Goal: Task Accomplishment & Management: Manage account settings

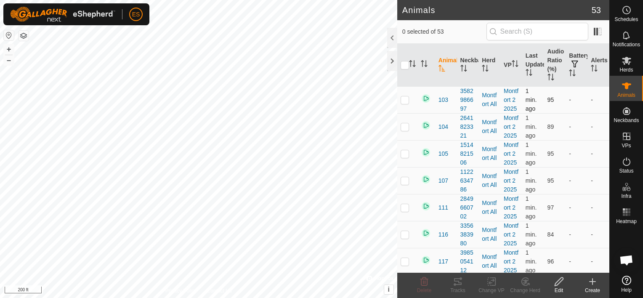
click at [405, 99] on p-checkbox at bounding box center [405, 99] width 8 height 7
checkbox input "true"
click at [408, 127] on p-checkbox at bounding box center [405, 126] width 8 height 7
checkbox input "true"
click at [404, 148] on td at bounding box center [407, 153] width 20 height 27
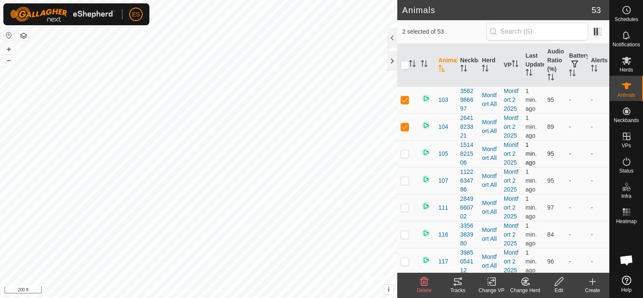
checkbox input "true"
click at [405, 179] on p-checkbox at bounding box center [405, 180] width 8 height 7
checkbox input "true"
click at [406, 209] on p-checkbox at bounding box center [405, 207] width 8 height 7
checkbox input "true"
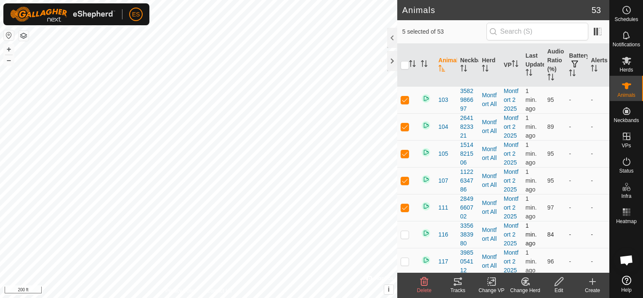
click at [408, 234] on p-checkbox at bounding box center [405, 234] width 8 height 7
checkbox input "true"
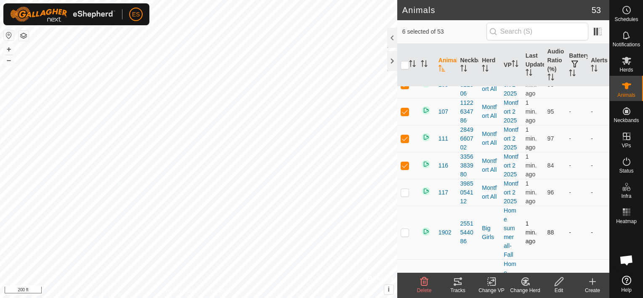
scroll to position [74, 0]
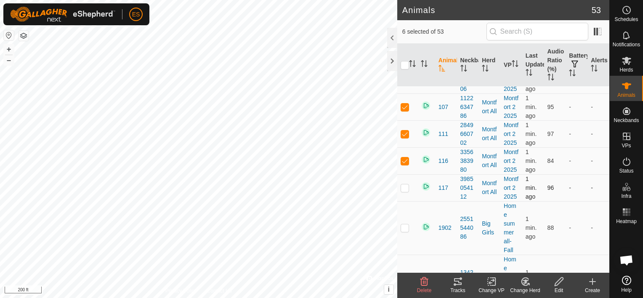
click at [406, 185] on p-checkbox at bounding box center [405, 187] width 8 height 7
checkbox input "true"
click at [405, 225] on p-checkbox at bounding box center [405, 227] width 8 height 7
checkbox input "true"
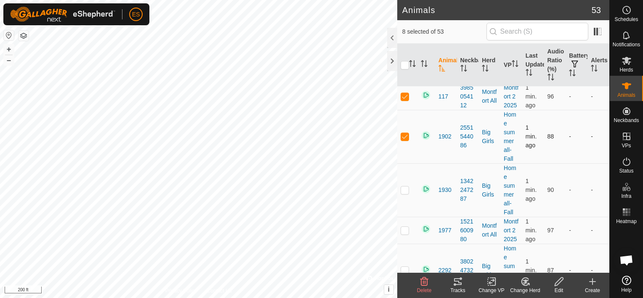
scroll to position [168, 0]
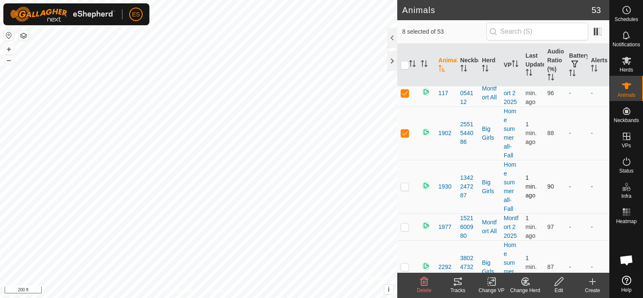
click at [404, 188] on p-checkbox at bounding box center [405, 186] width 8 height 7
checkbox input "true"
click at [406, 226] on p-checkbox at bounding box center [405, 227] width 8 height 7
checkbox input "true"
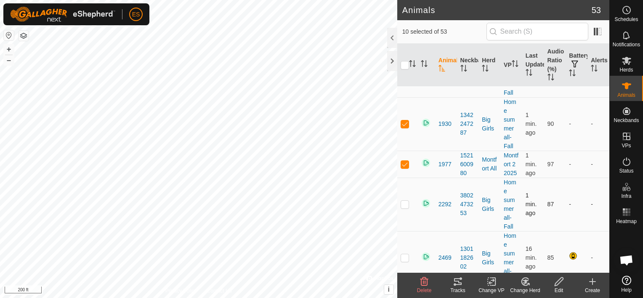
scroll to position [232, 0]
click at [405, 204] on p-checkbox at bounding box center [405, 203] width 8 height 7
checkbox input "false"
click at [458, 282] on icon at bounding box center [458, 282] width 10 height 10
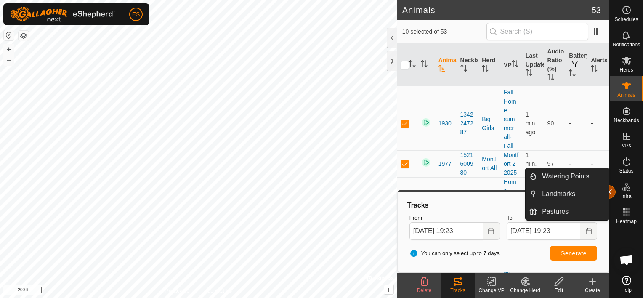
drag, startPoint x: 610, startPoint y: 184, endPoint x: 614, endPoint y: 191, distance: 8.1
click at [614, 191] on button "button" at bounding box center [608, 191] width 13 height 13
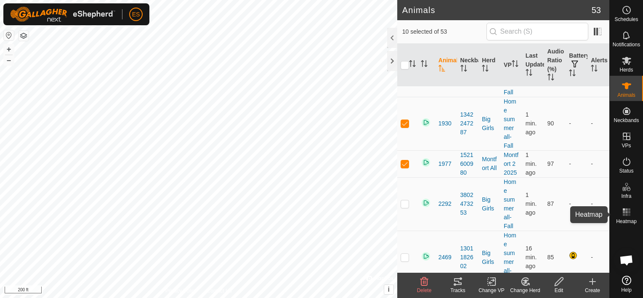
click at [625, 215] on icon at bounding box center [627, 212] width 10 height 10
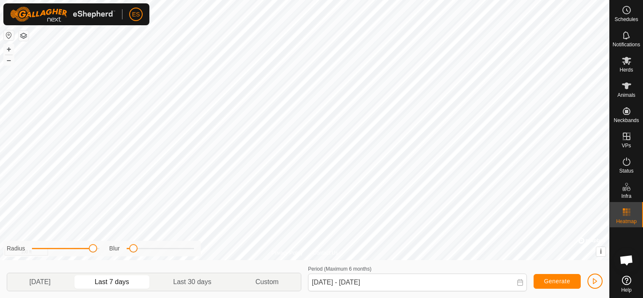
drag, startPoint x: 69, startPoint y: 252, endPoint x: 91, endPoint y: 250, distance: 22.0
click at [91, 250] on span at bounding box center [93, 248] width 8 height 8
drag, startPoint x: 131, startPoint y: 251, endPoint x: 177, endPoint y: 252, distance: 45.5
click at [177, 252] on span at bounding box center [177, 248] width 8 height 8
click at [188, 281] on p-togglebutton "Last 30 days" at bounding box center [193, 282] width 82 height 18
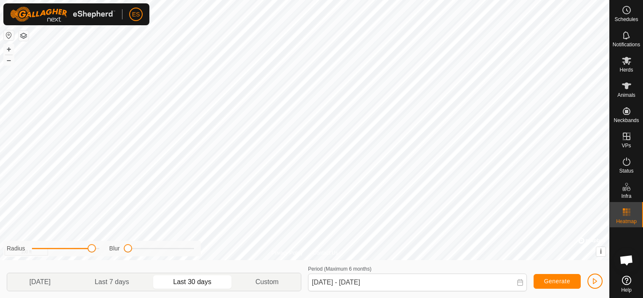
drag, startPoint x: 176, startPoint y: 248, endPoint x: 127, endPoint y: 249, distance: 48.4
click at [127, 249] on span at bounding box center [128, 248] width 8 height 8
click at [138, 283] on p-togglebutton "Last 7 days" at bounding box center [112, 282] width 79 height 18
click at [59, 281] on p-togglebutton "[DATE]" at bounding box center [40, 282] width 66 height 18
click at [110, 281] on p-togglebutton "Last 7 days" at bounding box center [112, 282] width 79 height 18
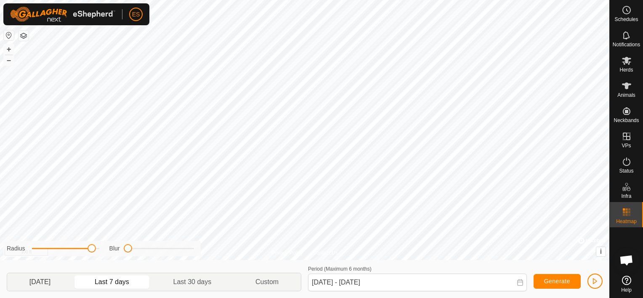
click at [54, 285] on p-togglebutton "[DATE]" at bounding box center [40, 282] width 66 height 18
type input "[DATE] - [DATE]"
click at [275, 280] on p-togglebutton "Custom" at bounding box center [267, 282] width 67 height 18
click at [520, 283] on icon at bounding box center [520, 282] width 7 height 7
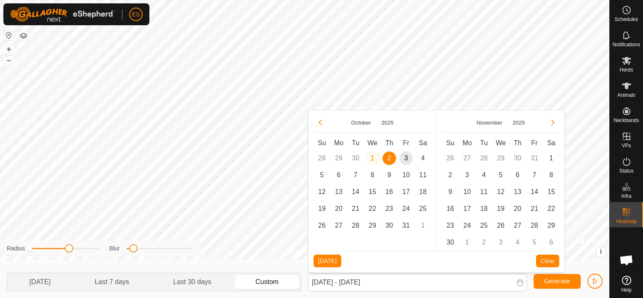
click at [340, 157] on td "29 29" at bounding box center [339, 158] width 17 height 17
click at [339, 159] on td "29 29" at bounding box center [339, 158] width 17 height 17
click at [391, 174] on span "9" at bounding box center [389, 174] width 13 height 13
click at [371, 158] on span "1" at bounding box center [372, 158] width 13 height 13
click at [352, 157] on td "30" at bounding box center [355, 158] width 17 height 17
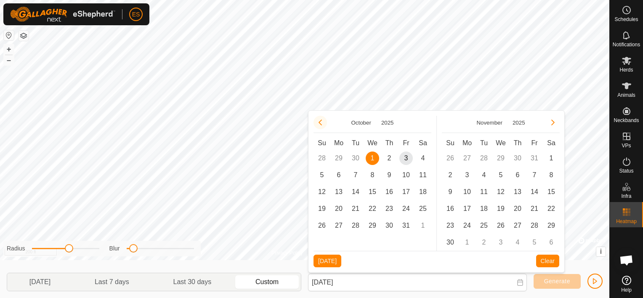
click at [317, 123] on button "Previous Month" at bounding box center [320, 122] width 13 height 13
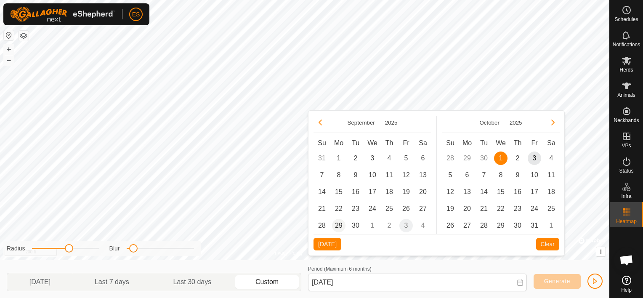
click at [341, 224] on span "29" at bounding box center [338, 225] width 13 height 13
click at [537, 157] on span "3" at bounding box center [534, 158] width 13 height 13
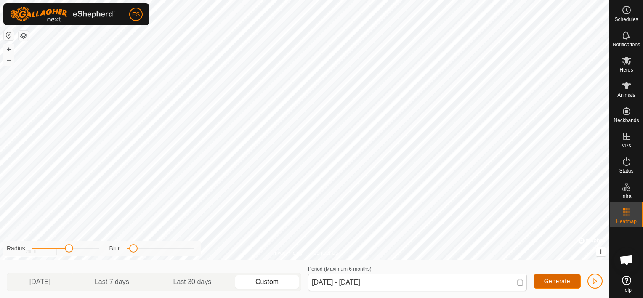
click at [555, 279] on span "Generate" at bounding box center [557, 281] width 26 height 7
click at [522, 285] on icon at bounding box center [520, 282] width 7 height 7
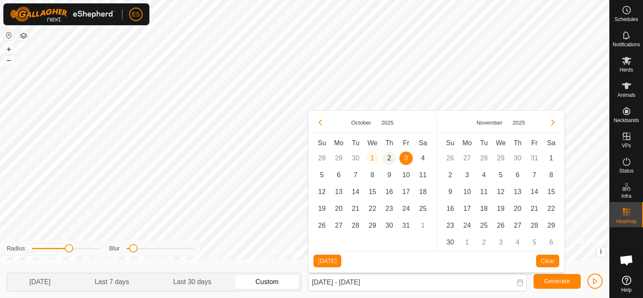
click at [386, 158] on span "2" at bounding box center [389, 158] width 13 height 13
click at [322, 122] on button "Previous Month" at bounding box center [320, 122] width 13 height 13
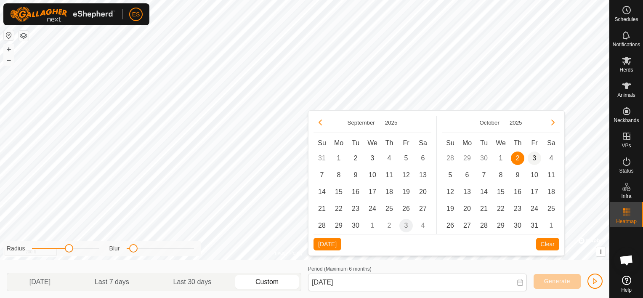
click at [534, 157] on span "3" at bounding box center [534, 158] width 13 height 13
type input "Oct 02, 2025 - Oct 03, 2025"
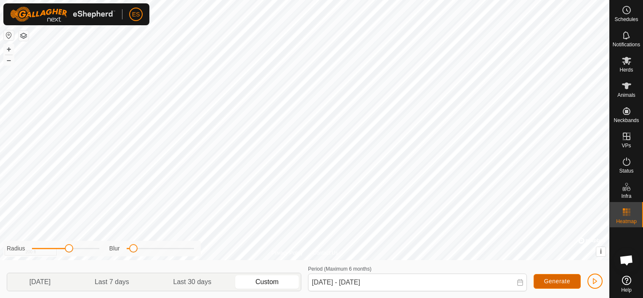
click at [560, 282] on span "Generate" at bounding box center [557, 281] width 26 height 7
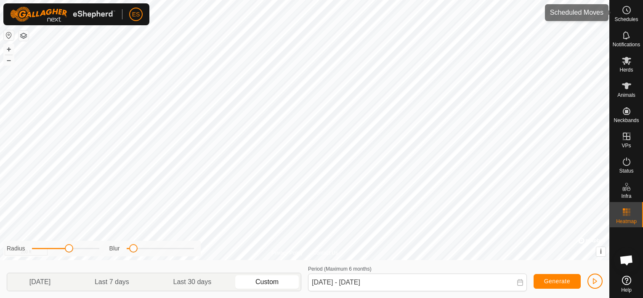
click at [626, 17] on span "Schedules" at bounding box center [627, 19] width 24 height 5
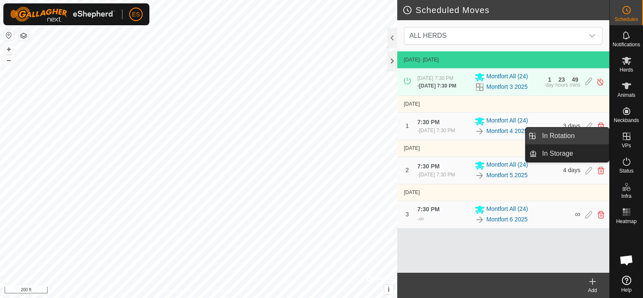
click at [594, 133] on link "In Rotation" at bounding box center [573, 136] width 72 height 17
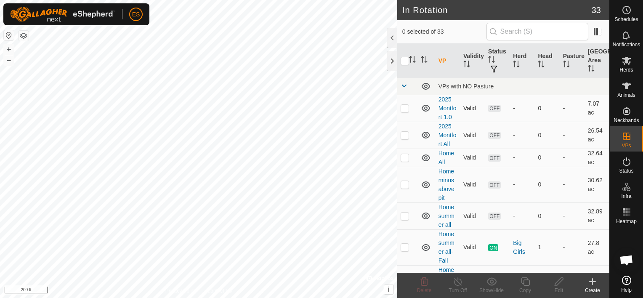
click at [424, 107] on icon at bounding box center [426, 108] width 10 height 10
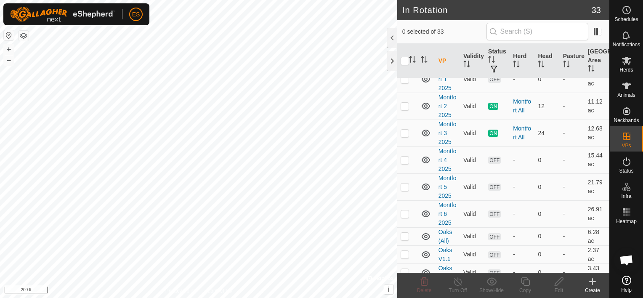
scroll to position [421, 0]
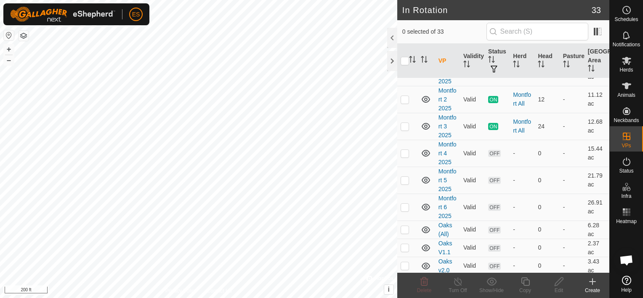
click at [425, 76] on icon at bounding box center [426, 72] width 8 height 7
click at [426, 103] on icon at bounding box center [426, 99] width 8 height 7
click at [402, 76] on p-checkbox at bounding box center [405, 72] width 8 height 7
checkbox input "true"
click at [403, 103] on p-checkbox at bounding box center [405, 99] width 8 height 7
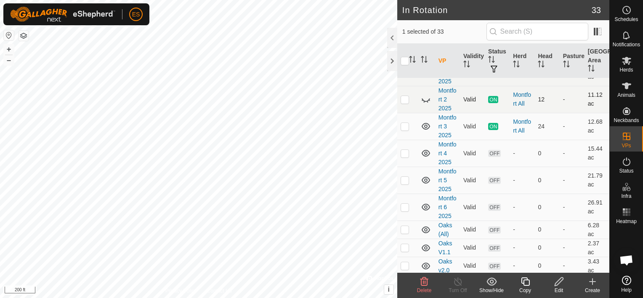
checkbox input "true"
click at [426, 104] on icon at bounding box center [426, 99] width 10 height 10
click at [426, 75] on icon at bounding box center [426, 73] width 8 height 3
click at [402, 76] on p-checkbox at bounding box center [405, 72] width 8 height 7
checkbox input "false"
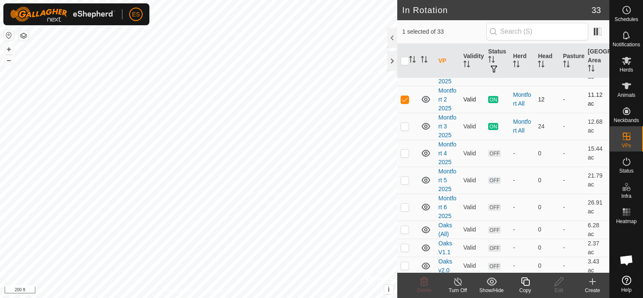
click at [402, 103] on p-checkbox at bounding box center [405, 99] width 8 height 7
checkbox input "false"
click at [403, 76] on p-checkbox at bounding box center [405, 72] width 8 height 7
checkbox input "true"
click at [560, 282] on icon at bounding box center [559, 281] width 8 height 8
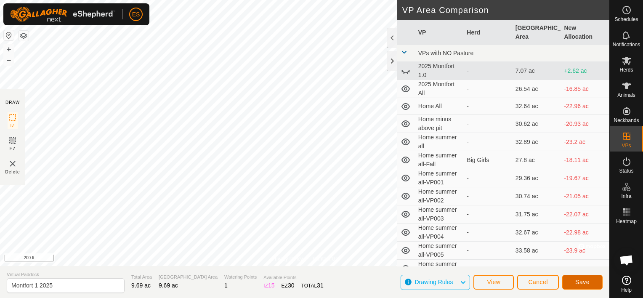
click at [584, 279] on span "Save" at bounding box center [583, 282] width 14 height 7
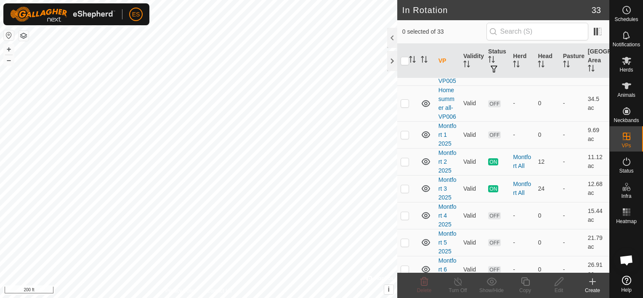
scroll to position [368, 0]
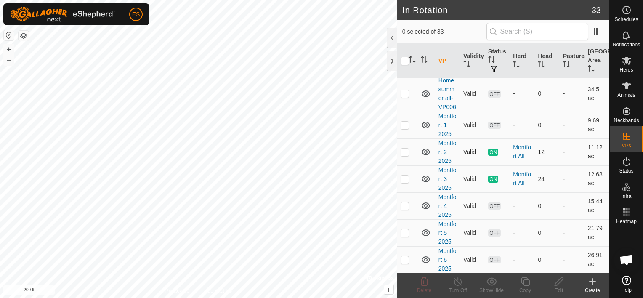
click at [402, 155] on p-checkbox at bounding box center [405, 152] width 8 height 7
checkbox input "true"
click at [404, 155] on p-checkbox at bounding box center [405, 152] width 8 height 7
checkbox input "false"
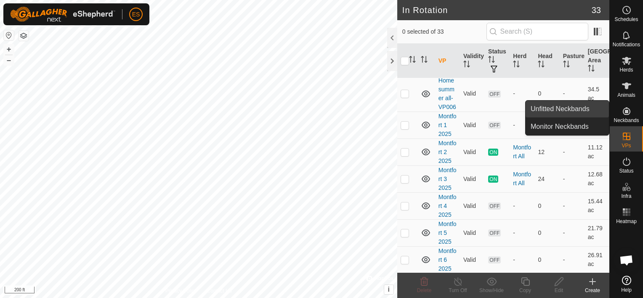
click at [585, 107] on link "Unfitted Neckbands" at bounding box center [567, 109] width 83 height 17
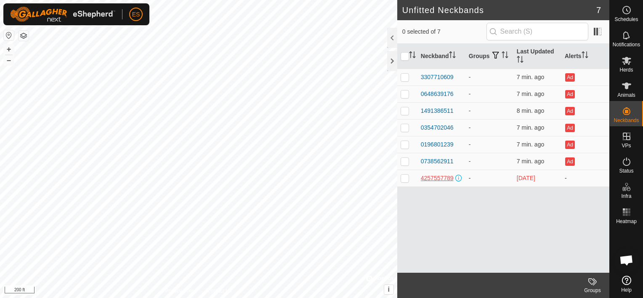
click at [428, 175] on div "4257557789" at bounding box center [437, 178] width 33 height 9
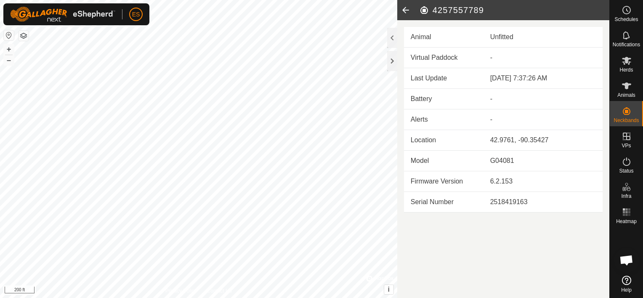
click at [407, 9] on icon at bounding box center [405, 10] width 17 height 20
